Goal: Feedback & Contribution: Contribute content

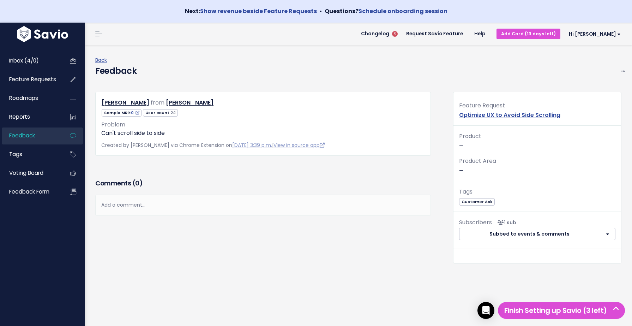
click at [48, 130] on link "Feedback" at bounding box center [30, 135] width 57 height 16
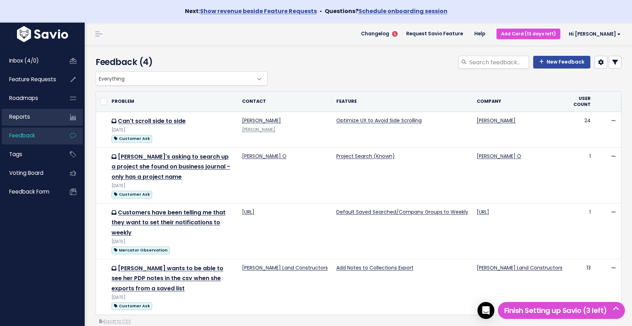
click at [28, 114] on span "Reports" at bounding box center [19, 116] width 21 height 7
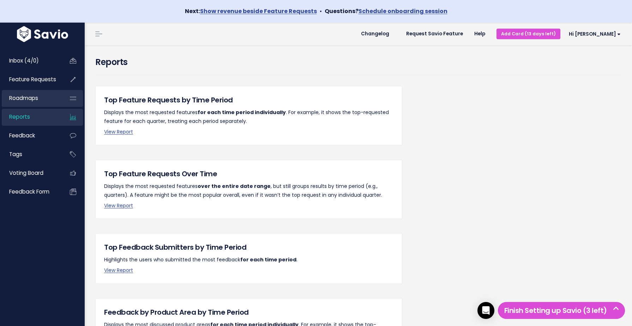
click at [29, 100] on span "Roadmaps" at bounding box center [23, 97] width 29 height 7
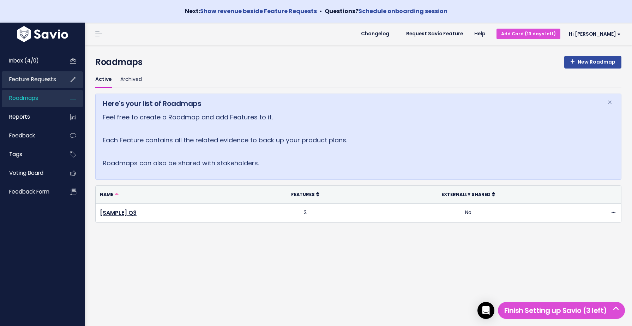
click at [26, 76] on span "Feature Requests" at bounding box center [32, 79] width 47 height 7
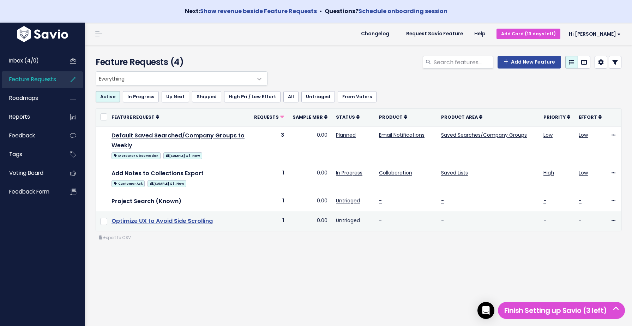
click at [139, 221] on link "Optimize UX to Avoid Side Scrolling" at bounding box center [162, 221] width 101 height 8
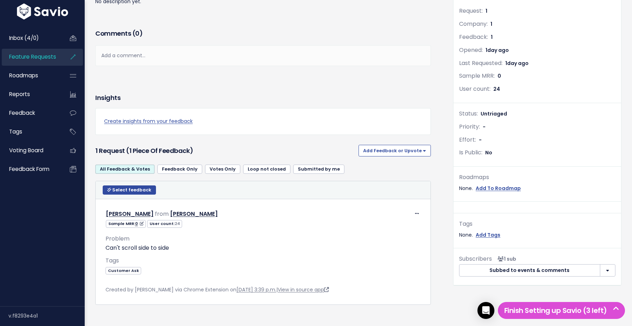
scroll to position [134, 0]
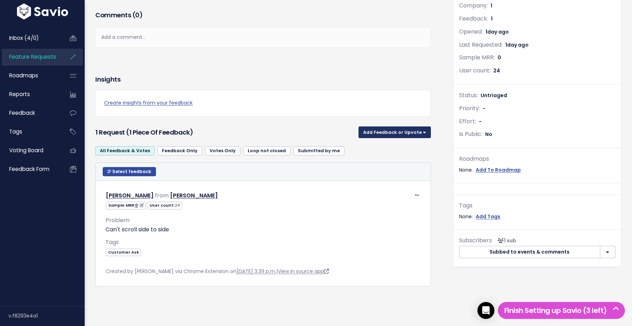
click at [420, 133] on button "Add Feedback or Upvote" at bounding box center [395, 131] width 72 height 11
click at [401, 152] on link "Upvote" at bounding box center [394, 151] width 67 height 14
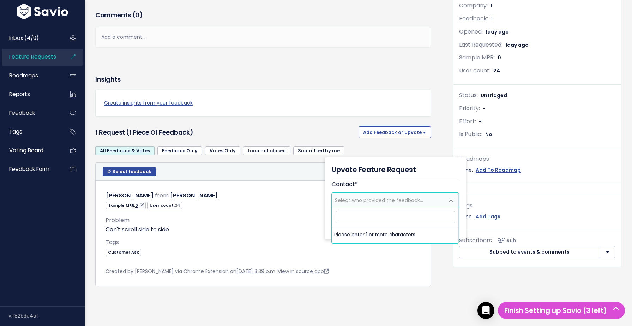
click at [383, 197] on span "Select who provided the feedback..." at bounding box center [379, 200] width 88 height 7
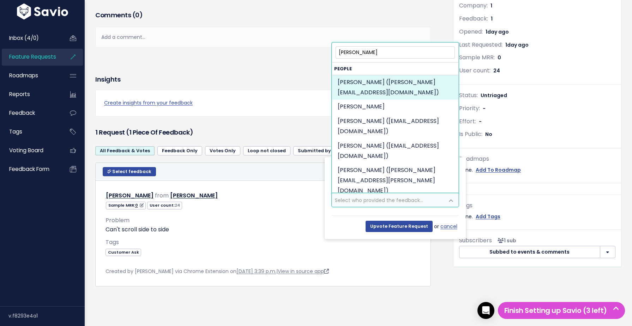
type input "George"
select select "92536048"
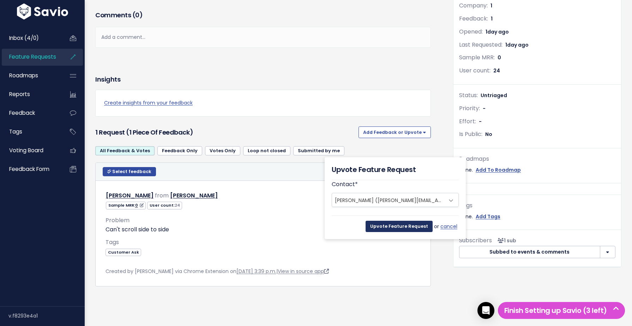
click at [398, 225] on input "Upvote Feature Request" at bounding box center [399, 226] width 67 height 11
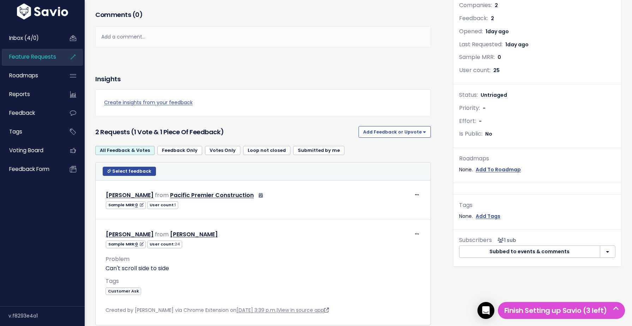
scroll to position [143, 0]
